Goal: Task Accomplishment & Management: Use online tool/utility

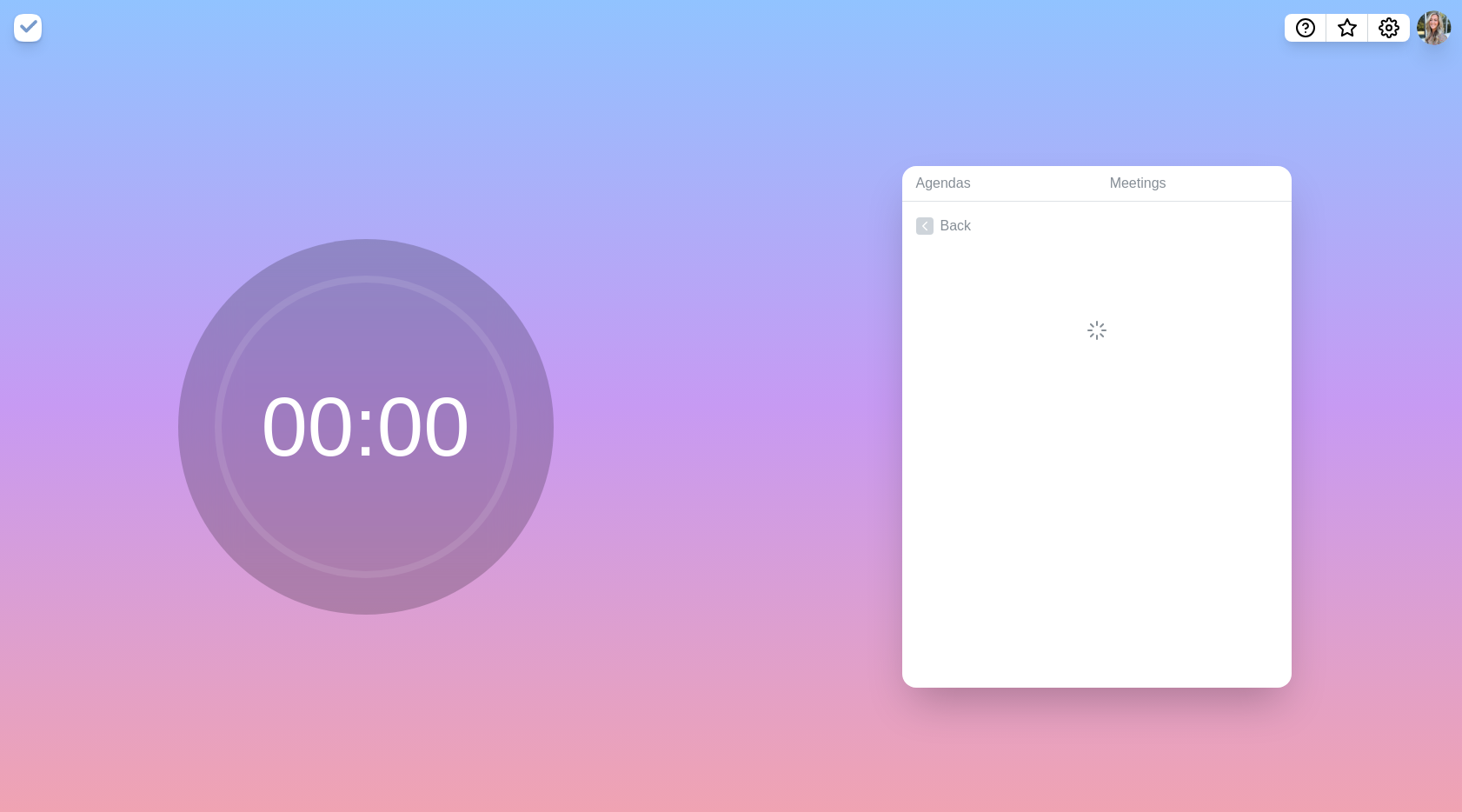
click at [1081, 95] on div "Agendas Meetings Back" at bounding box center [1096, 433] width 731 height 756
click at [1070, 362] on div at bounding box center [1097, 375] width 390 height 70
click at [919, 218] on icon at bounding box center [925, 227] width 18 height 18
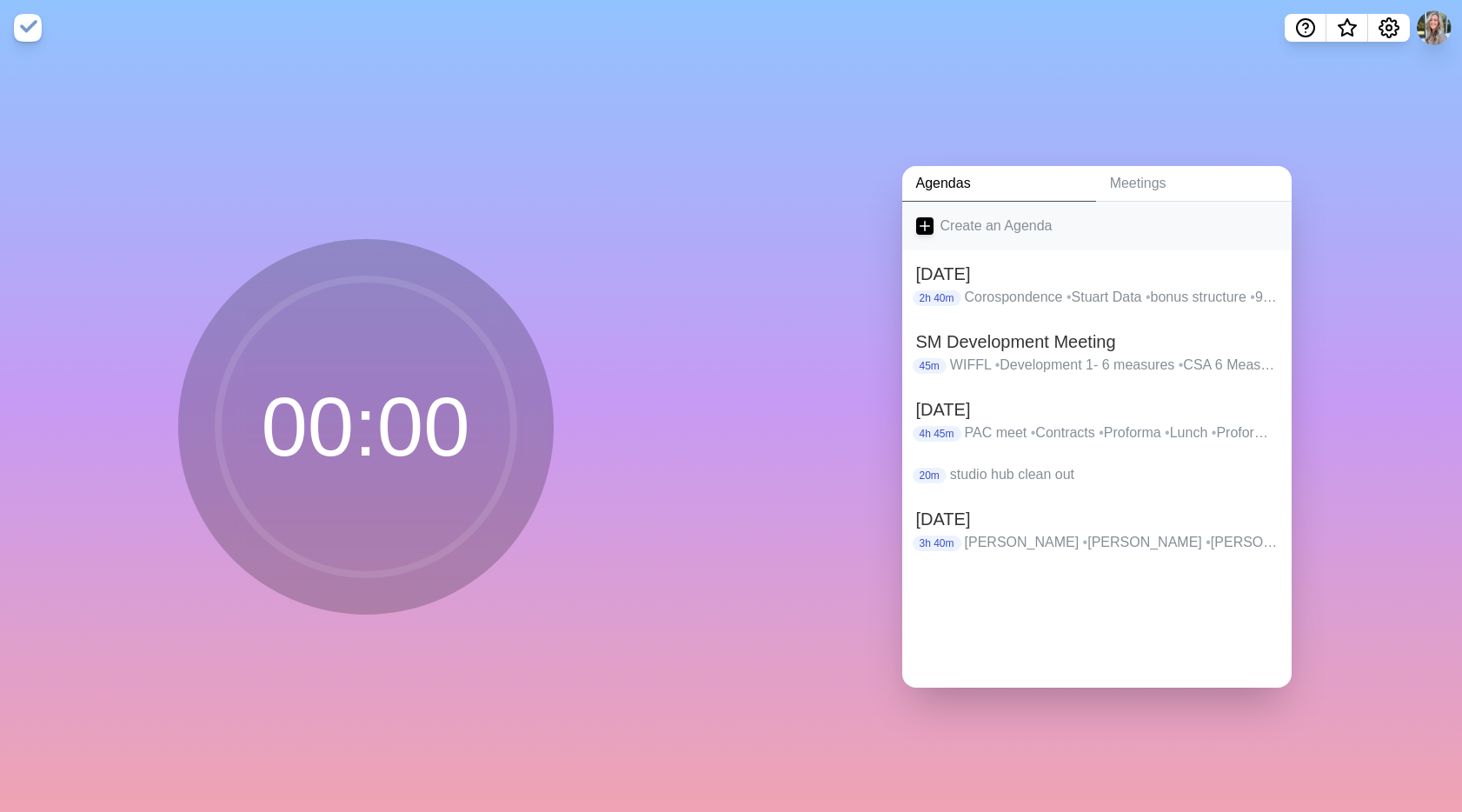
click at [950, 223] on link "Create an Agenda" at bounding box center [1097, 227] width 390 height 49
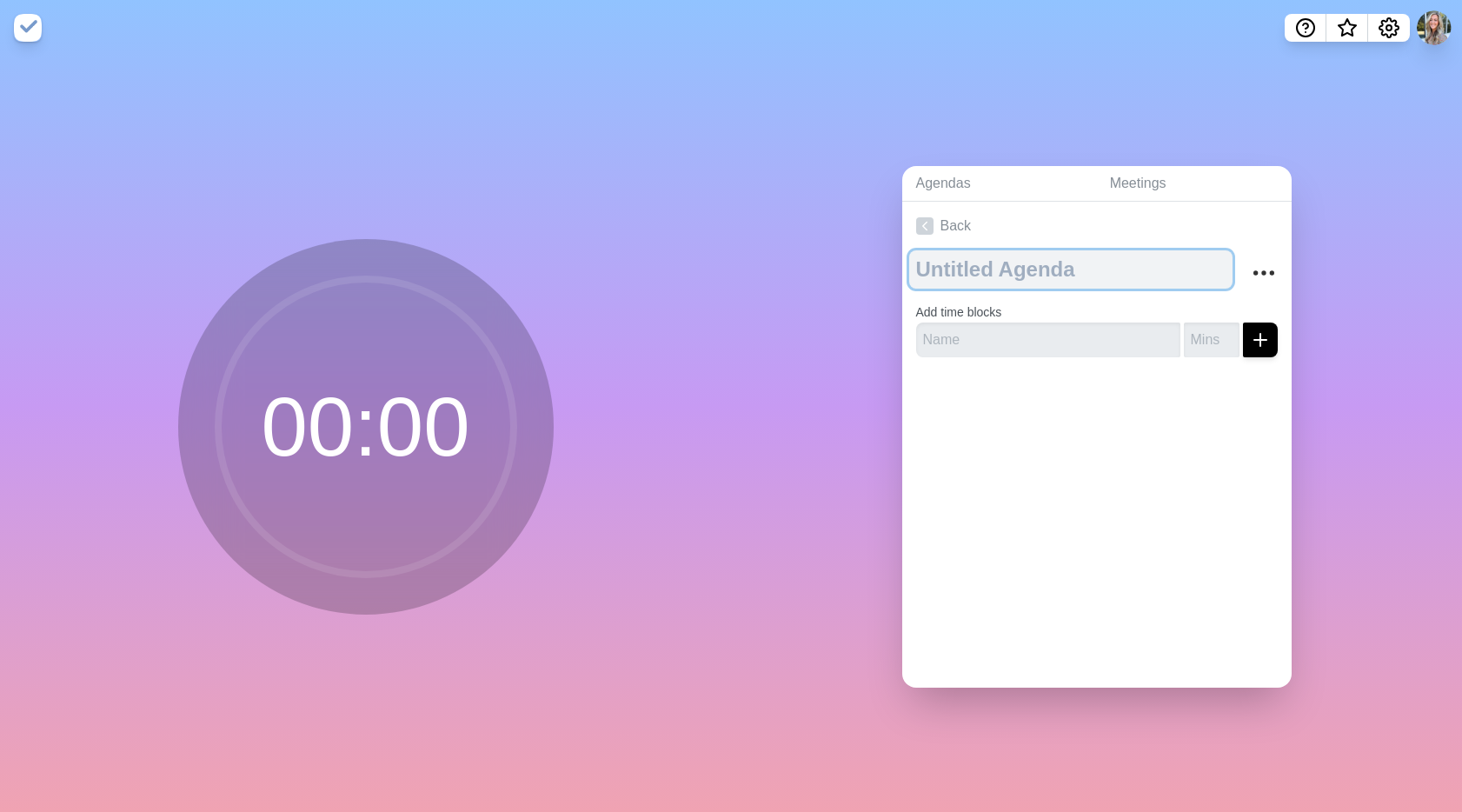
click at [962, 265] on textarea at bounding box center [1071, 269] width 324 height 38
type textarea "[DATE]"
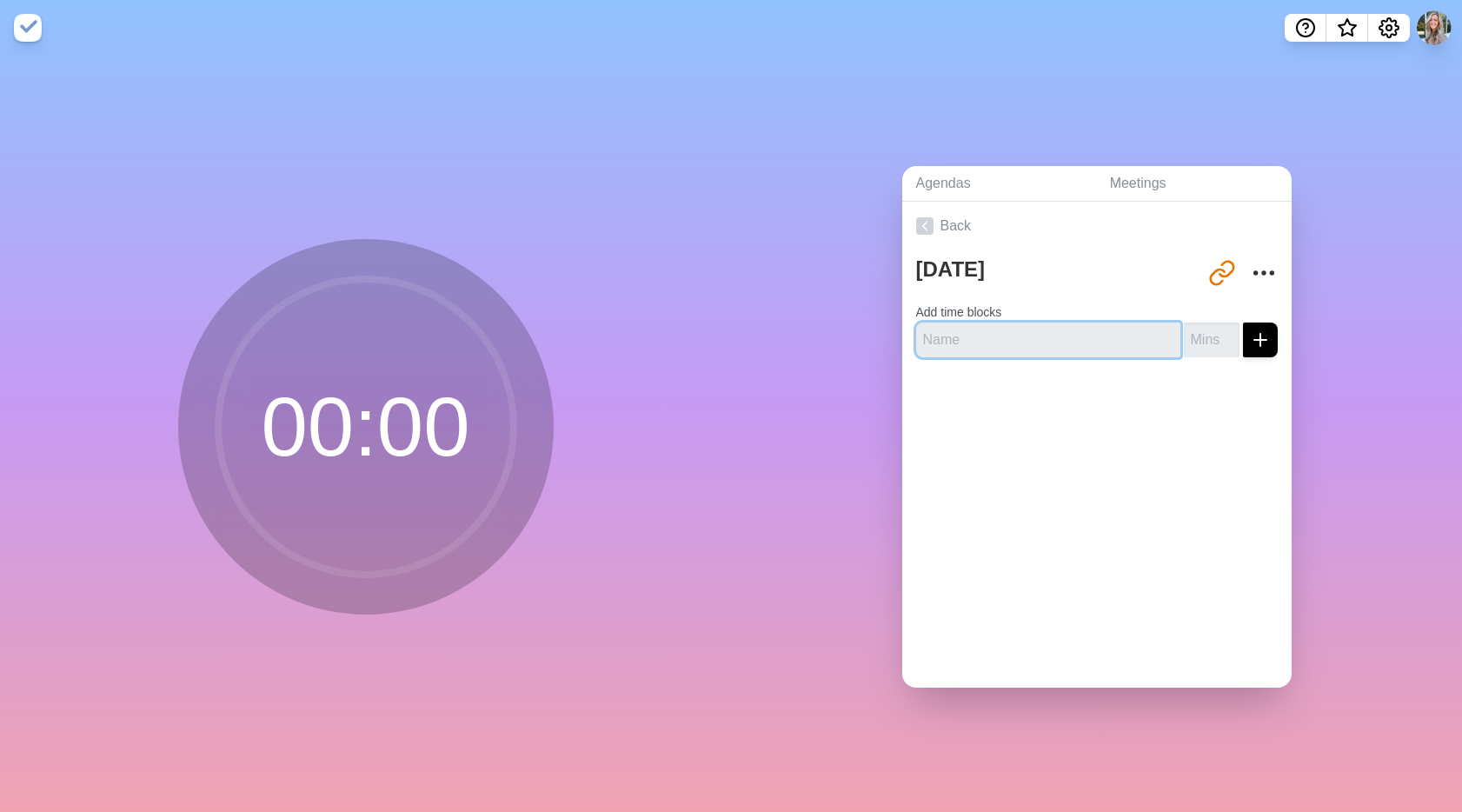
click at [966, 332] on input "text" at bounding box center [1048, 339] width 264 height 34
type input "emails"
click at [1243, 323] on button "submit" at bounding box center [1260, 339] width 34 height 34
type input "20"
click at [1243, 323] on button "submit" at bounding box center [1260, 339] width 34 height 34
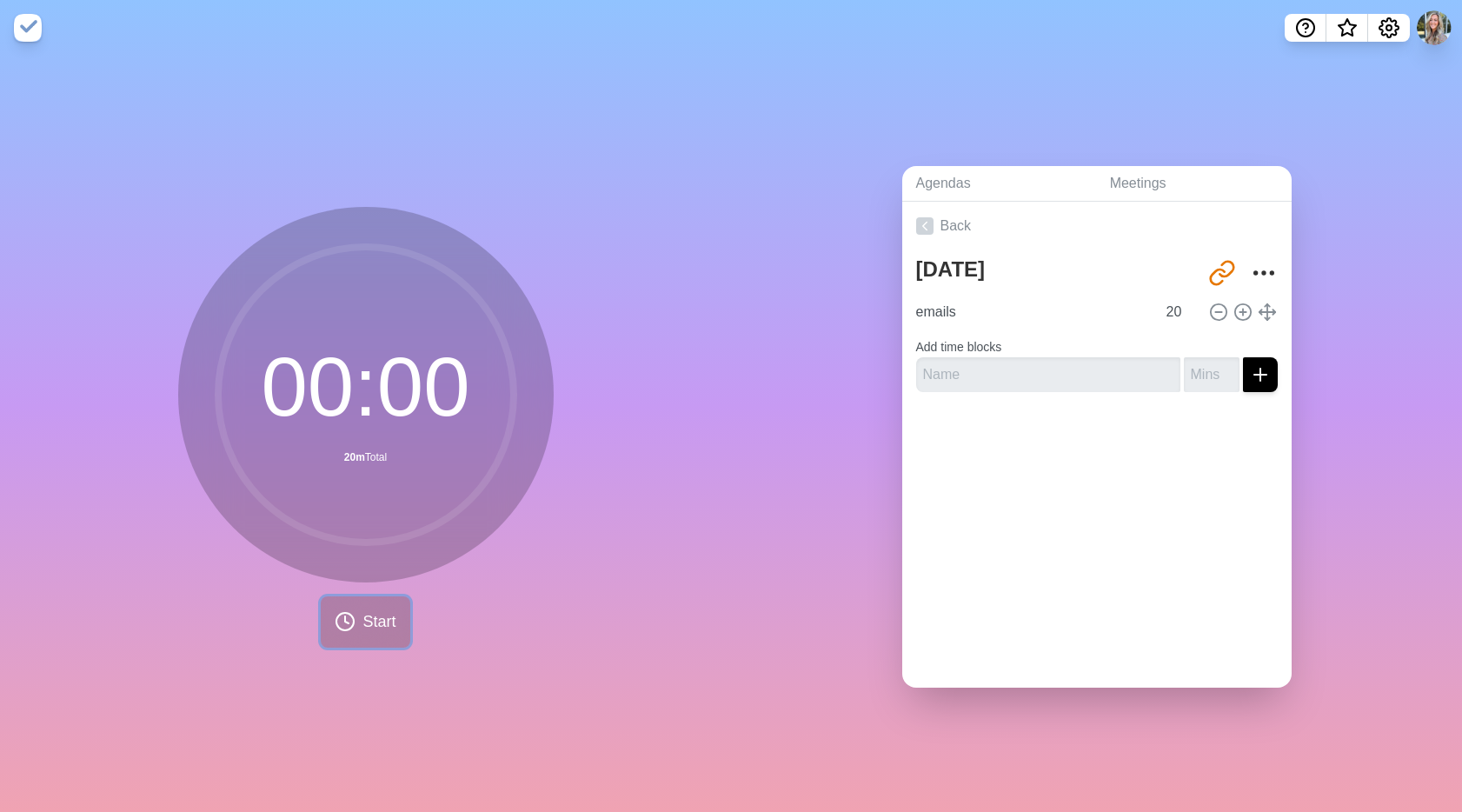
click at [339, 624] on icon at bounding box center [344, 621] width 21 height 21
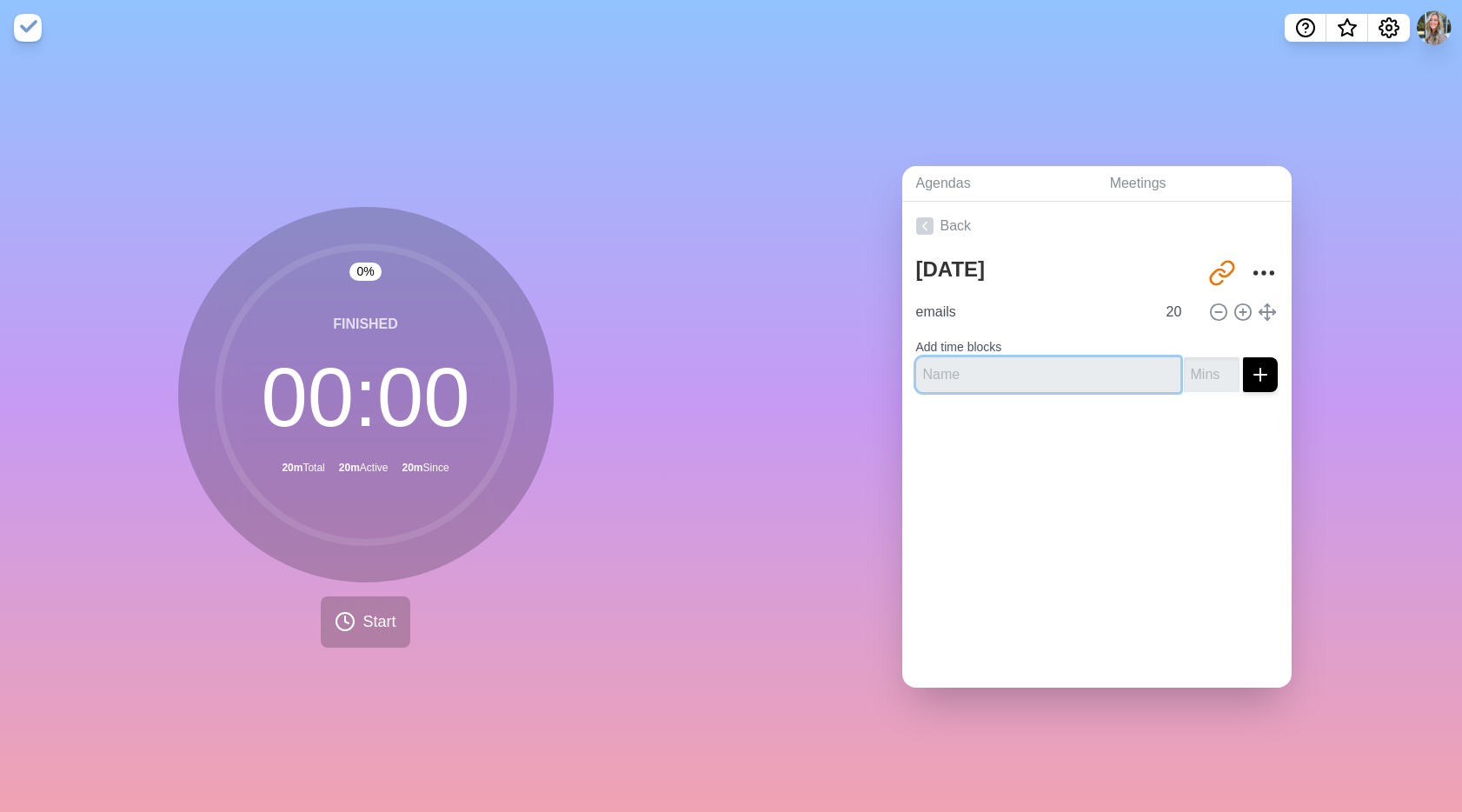
click at [1044, 369] on input "text" at bounding box center [1048, 374] width 264 height 34
type input "Emails 10 min"
click at [1243, 357] on button "submit" at bounding box center [1260, 374] width 34 height 34
type input "10"
click at [1243, 357] on button "submit" at bounding box center [1260, 374] width 34 height 34
